Goal: Task Accomplishment & Management: Complete application form

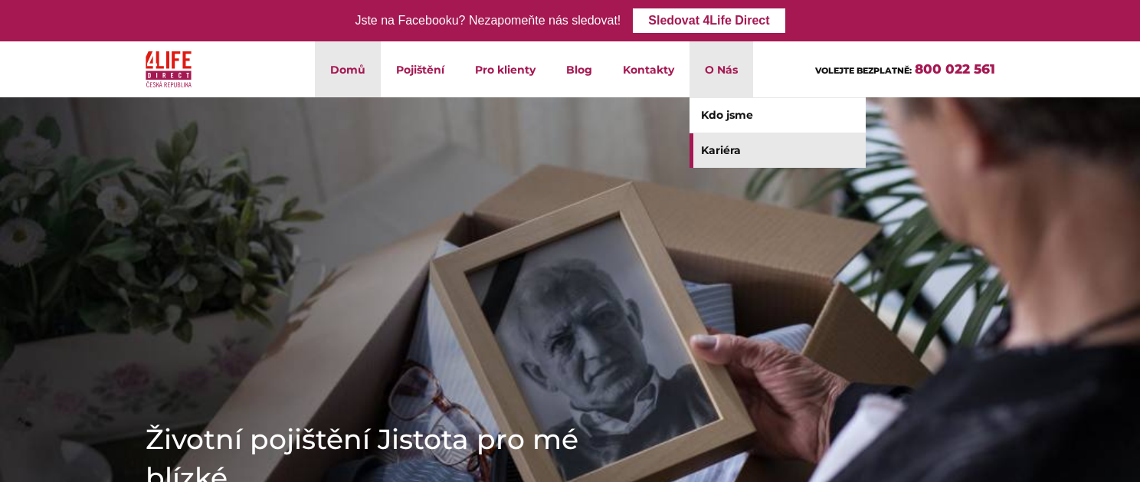
click at [731, 143] on link "Kariéra" at bounding box center [777, 150] width 176 height 34
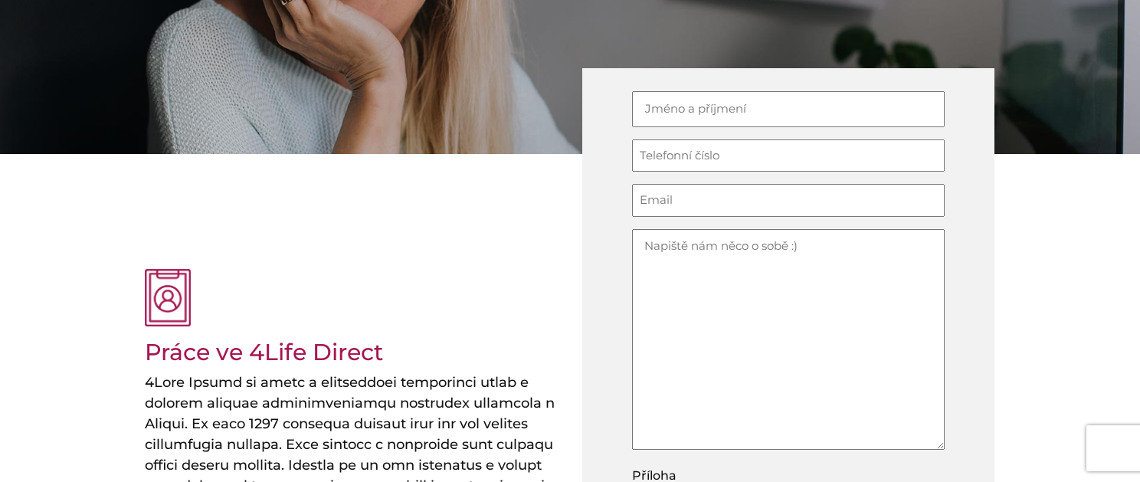
scroll to position [231, 0]
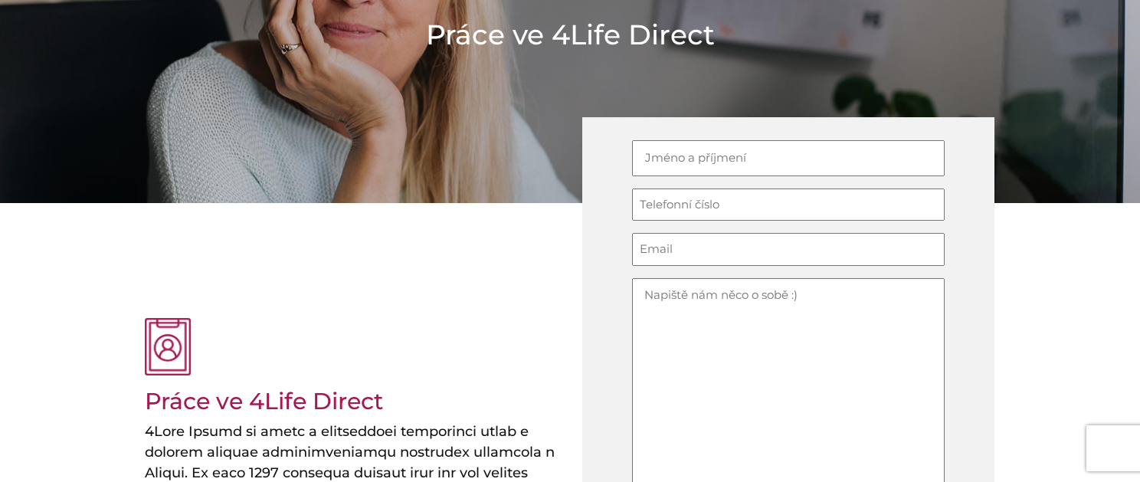
click at [708, 149] on input "Jméno (Required)" at bounding box center [788, 158] width 313 height 36
type input "Alexandr"
type input "alexandr.f@email.cz"
click at [739, 198] on input "Telefonní číslo (Required)" at bounding box center [788, 204] width 313 height 33
click at [733, 220] on input "Telefonní číslo (Required)" at bounding box center [788, 204] width 313 height 33
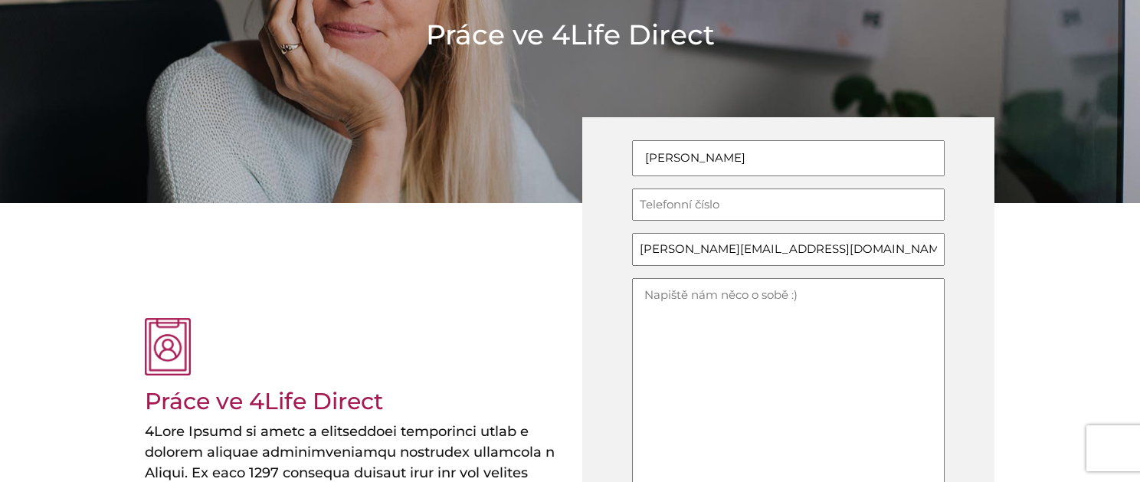
click at [730, 217] on input "Telefonní číslo (Required)" at bounding box center [788, 204] width 313 height 33
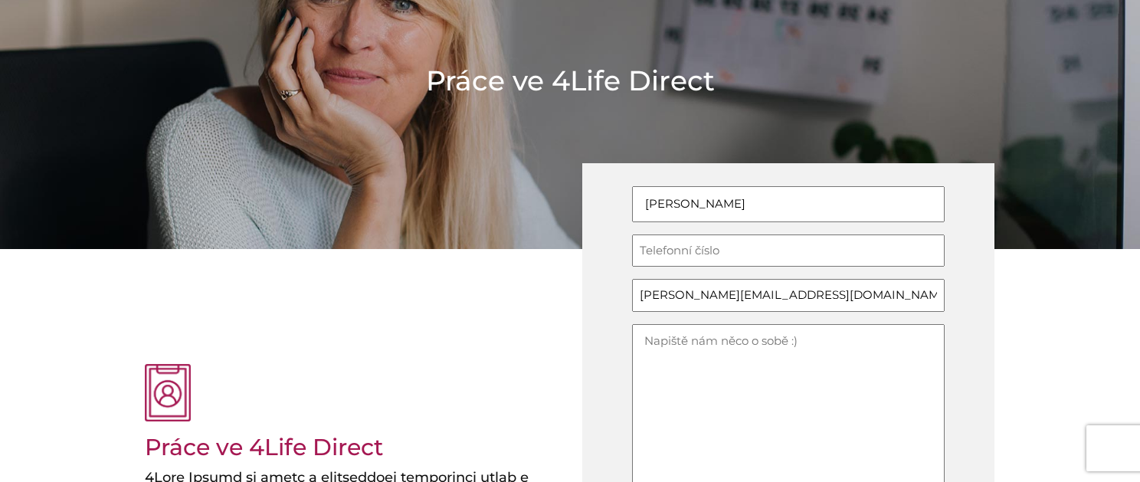
scroll to position [383, 0]
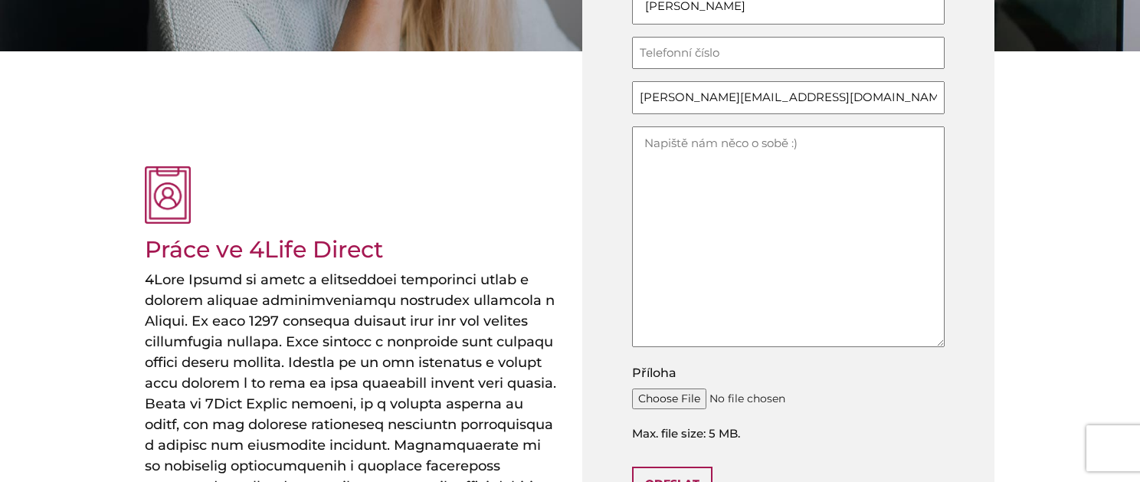
click at [692, 53] on input "Telefonní číslo (Required)" at bounding box center [788, 53] width 313 height 33
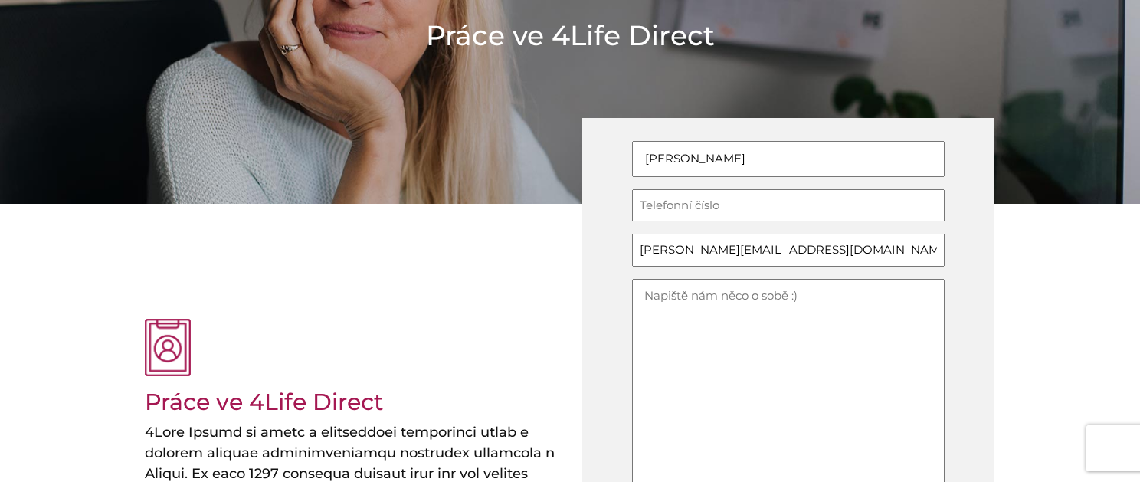
scroll to position [230, 0]
click at [698, 205] on input "Telefonní číslo (Required)" at bounding box center [788, 206] width 313 height 33
click at [698, 203] on input "Telefonní číslo (Required)" at bounding box center [788, 206] width 313 height 33
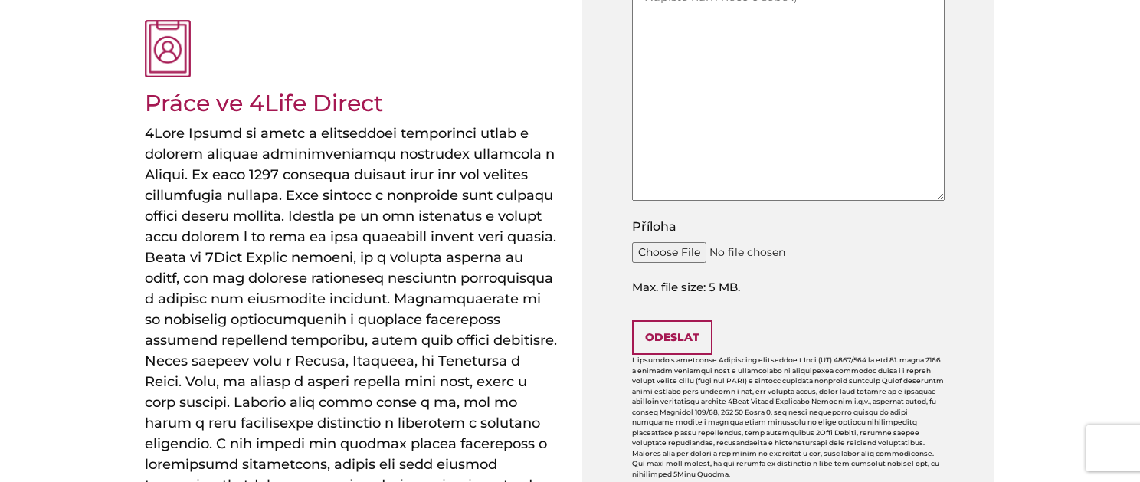
scroll to position [536, 0]
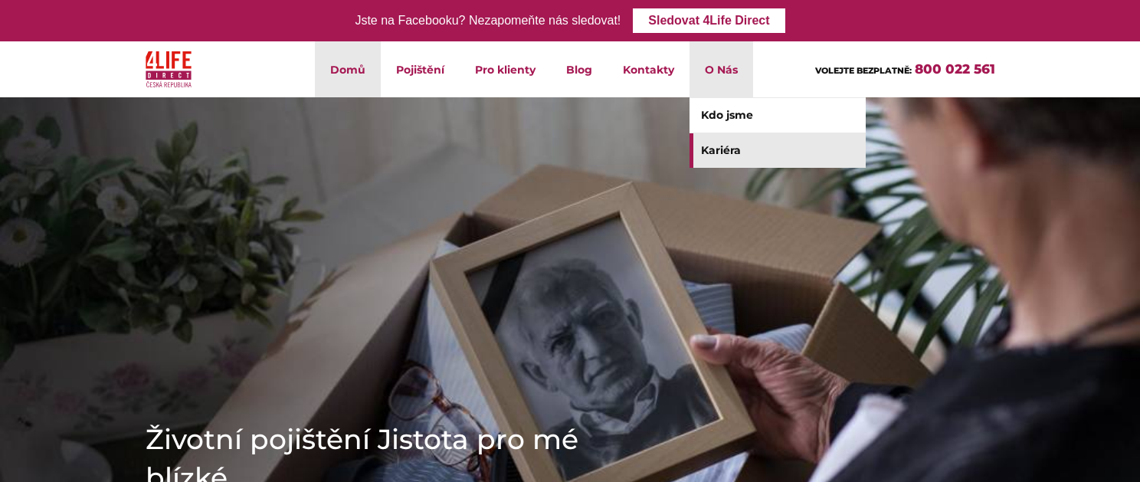
click at [739, 146] on link "Kariéra" at bounding box center [777, 150] width 176 height 34
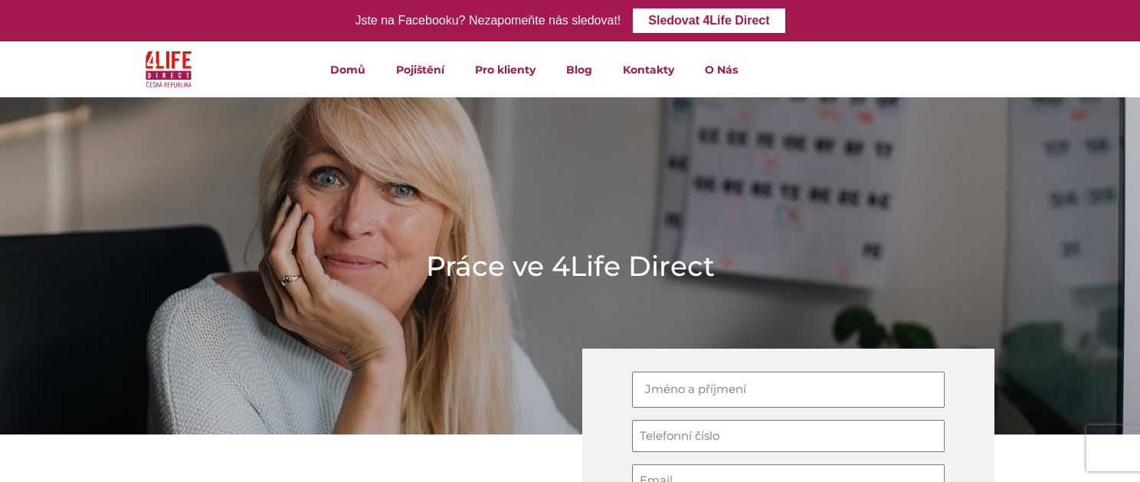
click at [709, 385] on input "Jméno (Required)" at bounding box center [788, 389] width 313 height 36
type input "[PERSON_NAME]"
type input "[PERSON_NAME][EMAIL_ADDRESS][DOMAIN_NAME]"
click at [682, 446] on input "Telefonní číslo (Required)" at bounding box center [788, 436] width 313 height 33
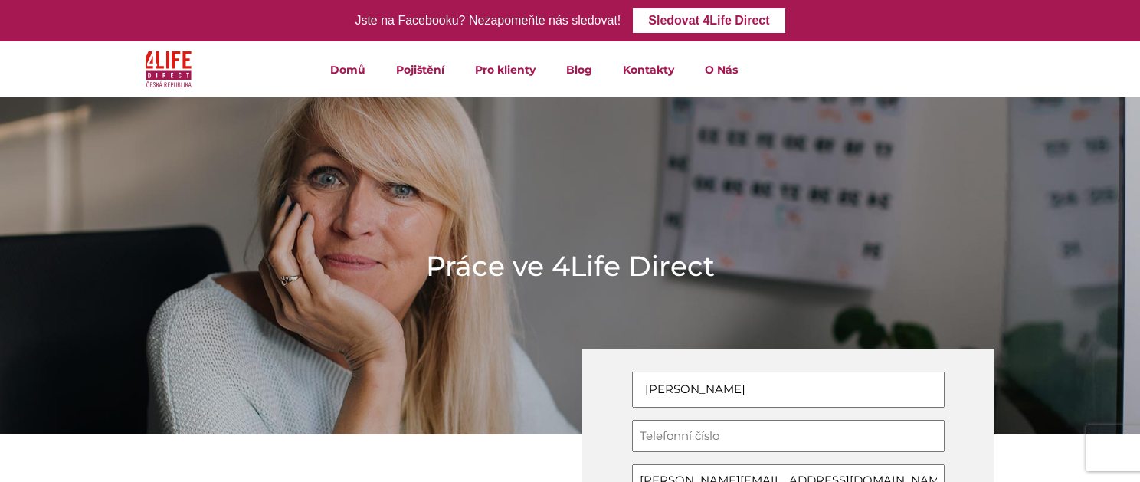
click at [685, 442] on input "Telefonní číslo (Required)" at bounding box center [788, 436] width 313 height 33
click at [715, 383] on input "[PERSON_NAME]" at bounding box center [788, 389] width 313 height 36
type input "[PERSON_NAME]"
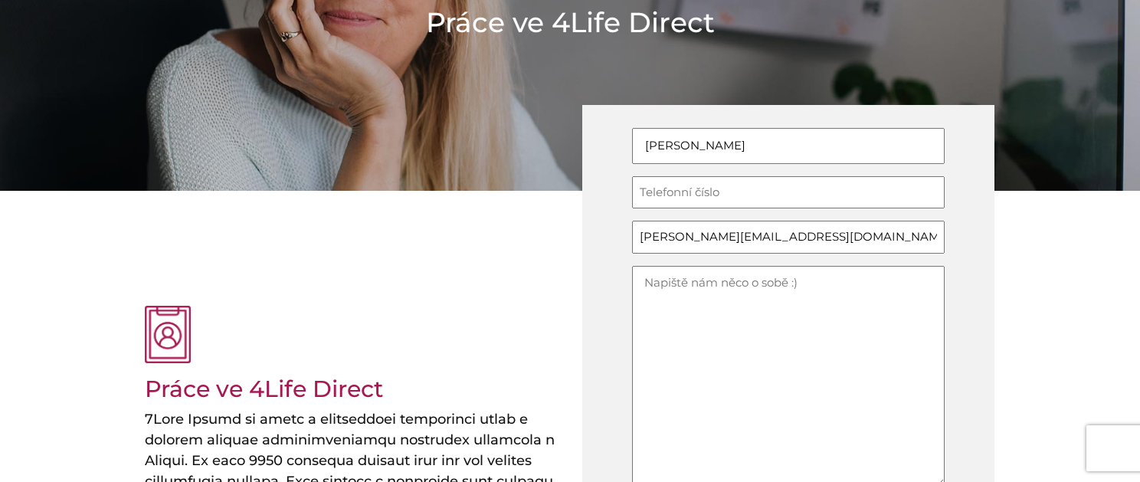
scroll to position [230, 0]
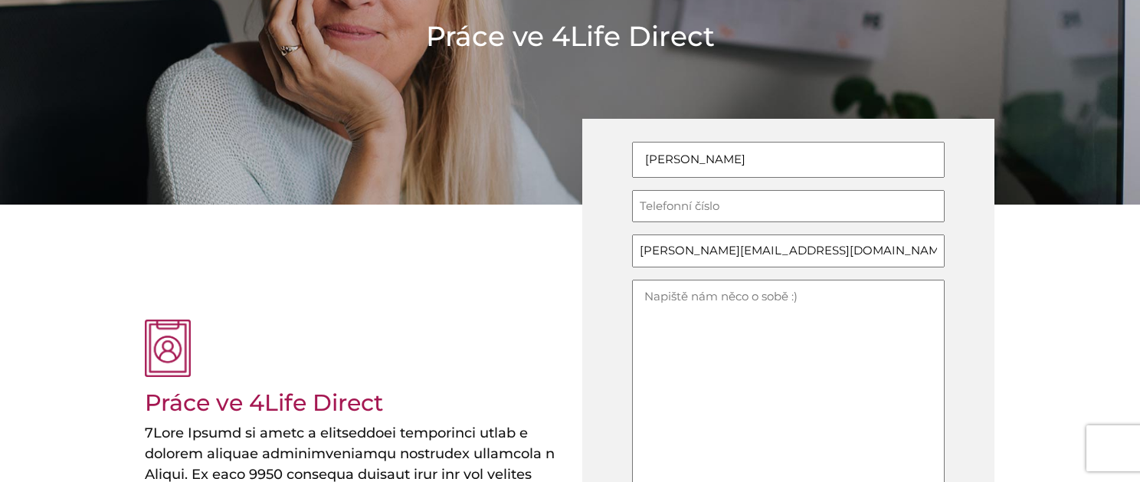
click at [736, 211] on input "Telefonní číslo (Required)" at bounding box center [788, 206] width 313 height 33
type input "774612328"
click at [755, 330] on textarea "Info" at bounding box center [788, 390] width 313 height 221
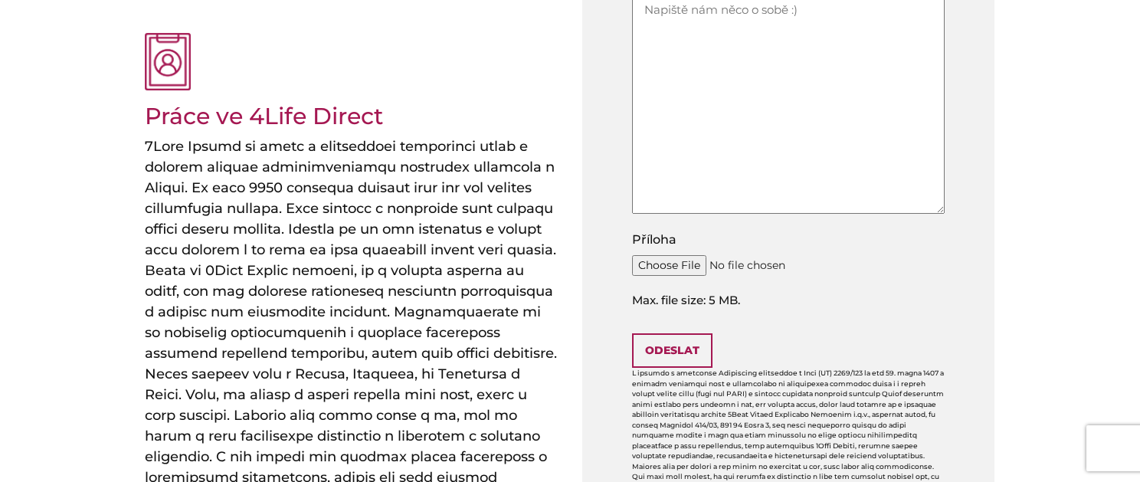
scroll to position [536, 0]
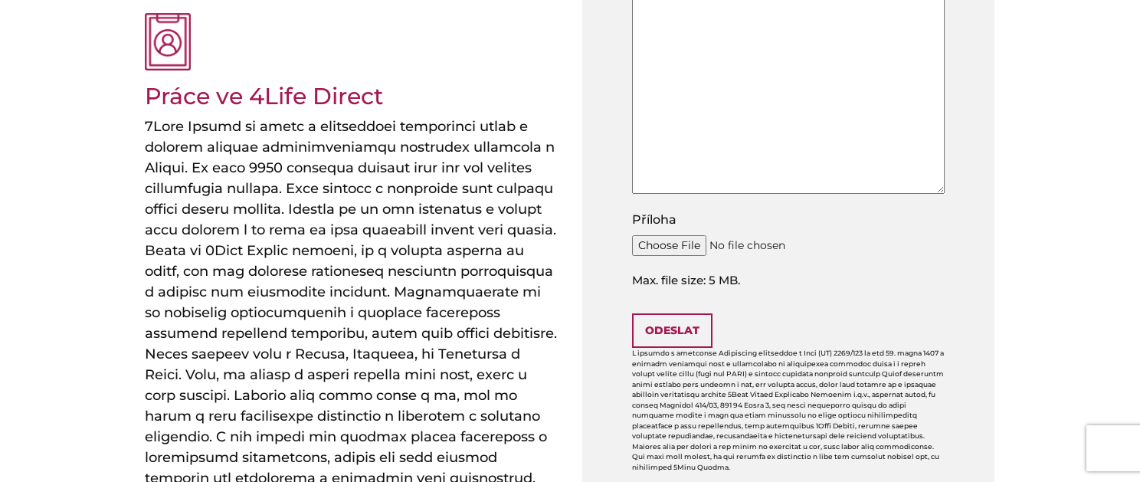
click at [684, 241] on input "Příloha" at bounding box center [788, 245] width 313 height 21
type input "C:\fakepath\Životopis.doc"
click at [683, 332] on input "Odeslat" at bounding box center [672, 330] width 80 height 34
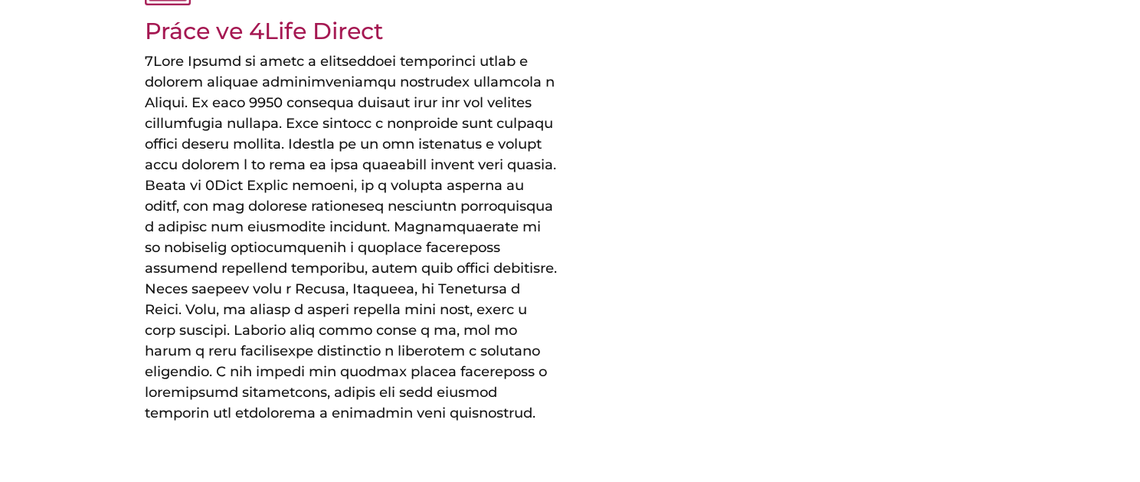
scroll to position [295, 0]
